Goal: Task Accomplishment & Management: Use online tool/utility

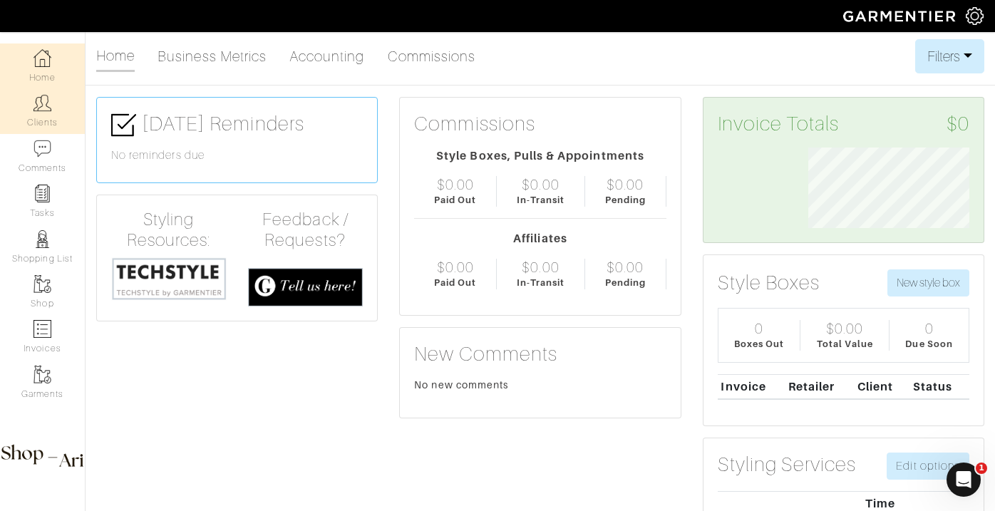
click at [48, 106] on img at bounding box center [43, 103] width 18 height 18
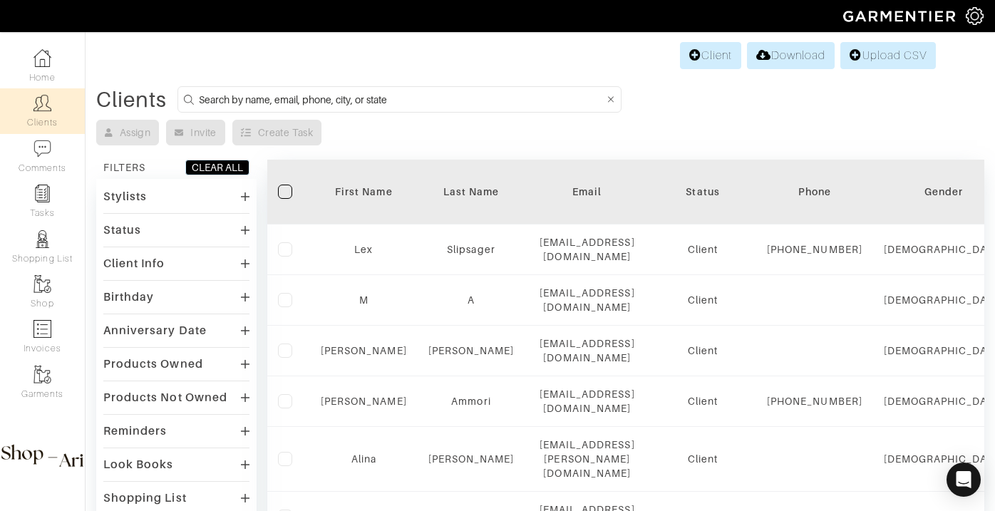
click at [224, 103] on input at bounding box center [402, 100] width 406 height 18
type input "[PERSON_NAME]"
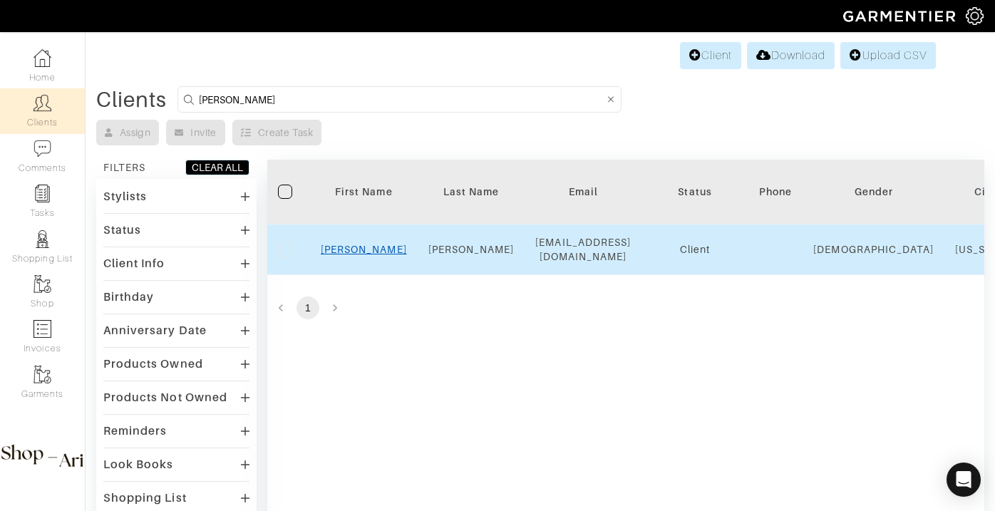
click at [371, 251] on link "[PERSON_NAME]" at bounding box center [364, 249] width 86 height 11
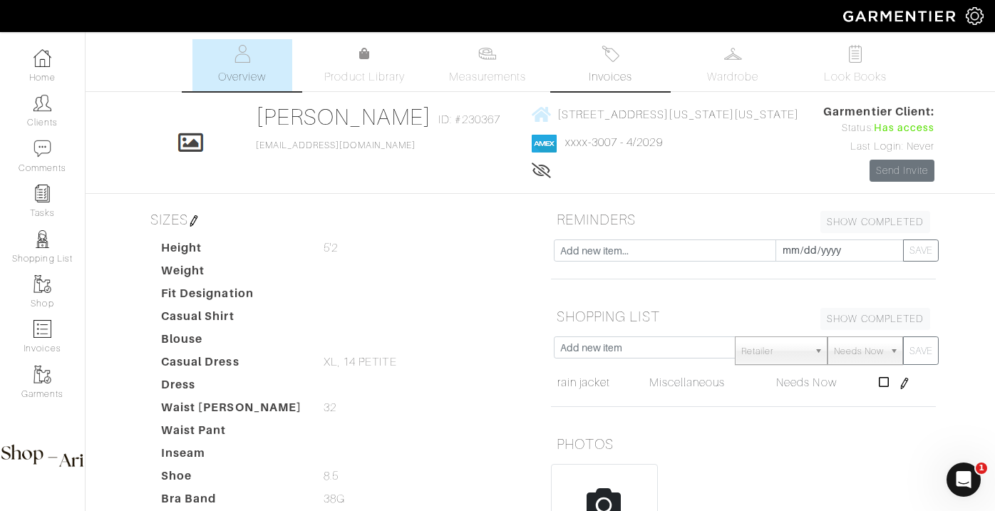
click at [615, 80] on span "Invoices" at bounding box center [610, 76] width 43 height 17
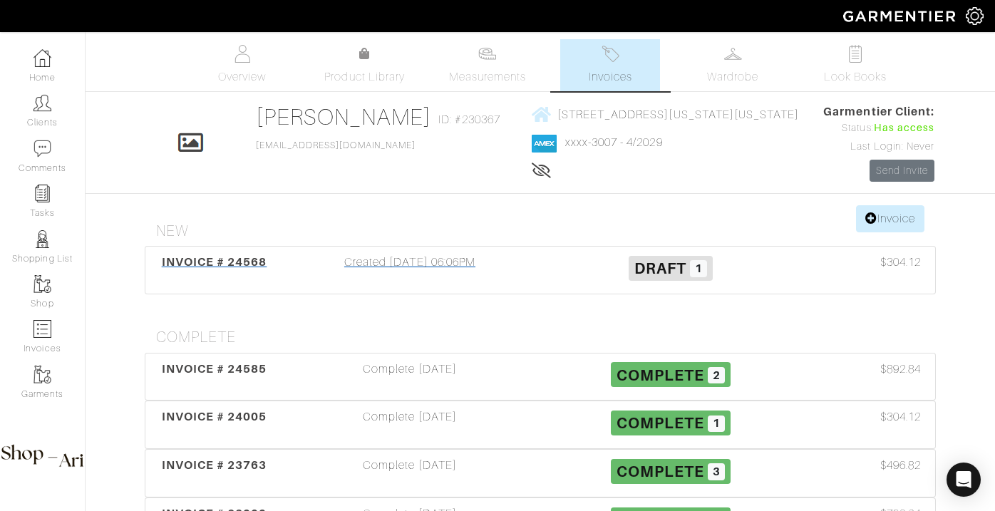
click at [414, 264] on div "Created 09/15/25 06:06PM" at bounding box center [409, 270] width 261 height 33
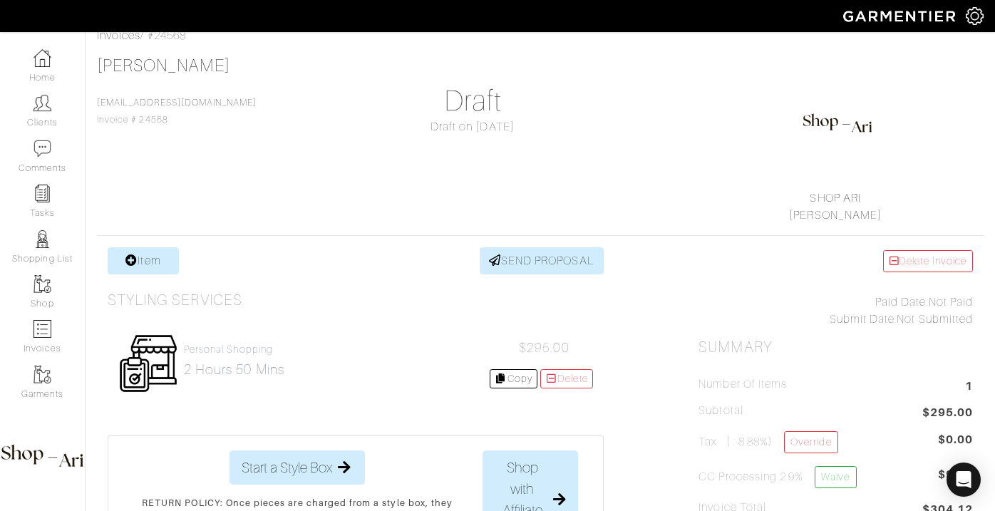
scroll to position [98, 0]
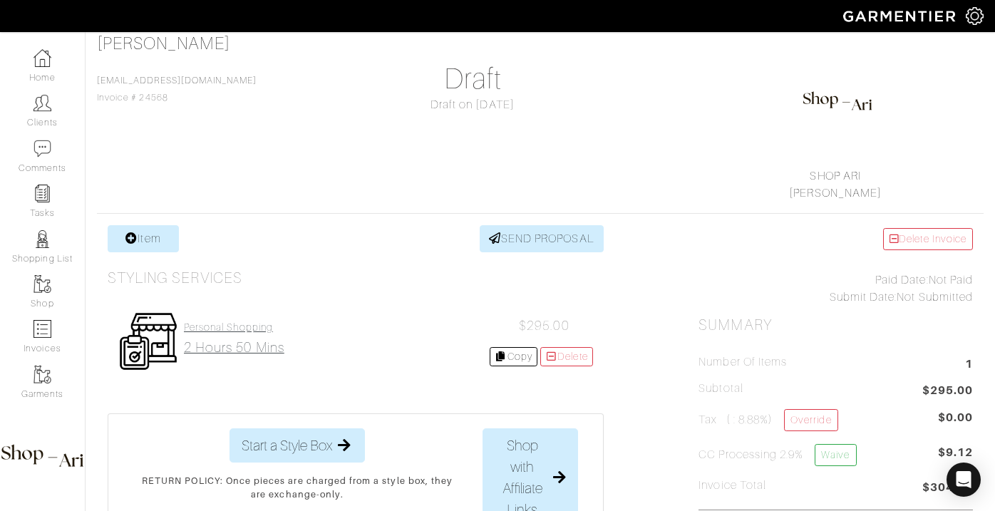
click at [272, 332] on h4 "Personal Shopping" at bounding box center [234, 328] width 101 height 12
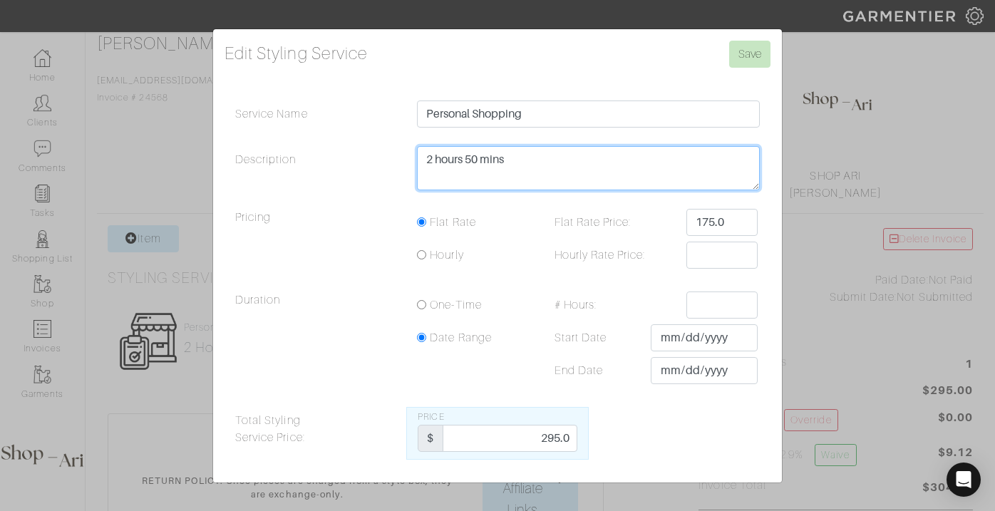
click at [553, 155] on textarea "2 hours 50 mins" at bounding box center [588, 168] width 343 height 44
type textarea "3 hours 20 minutes"
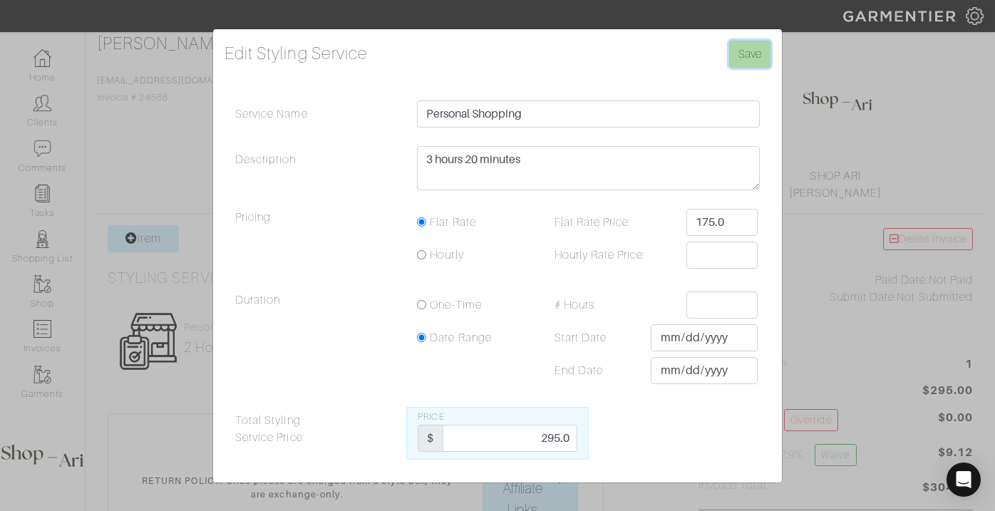
click at [756, 55] on input "Save" at bounding box center [749, 54] width 41 height 27
